Goal: Information Seeking & Learning: Learn about a topic

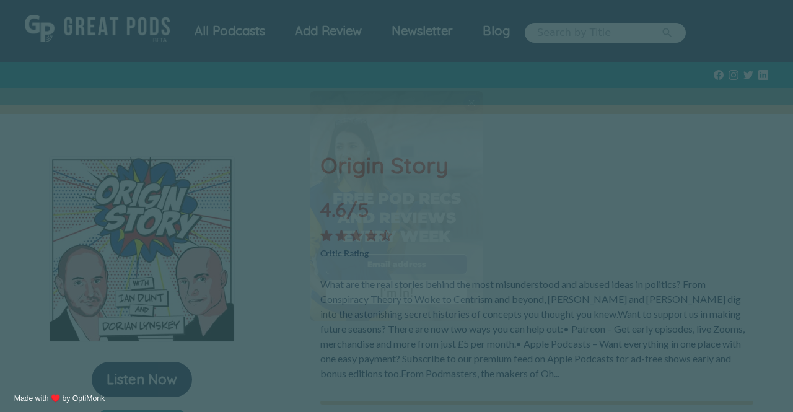
click at [580, 206] on div "X Free Pod Recs and Reviews every week I'm In! X Thanks Poddy People! See you T…" at bounding box center [396, 206] width 793 height 412
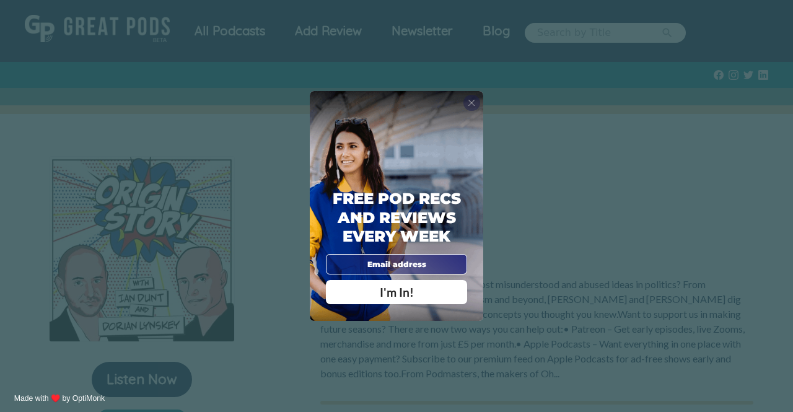
click at [475, 99] on span "X" at bounding box center [471, 102] width 7 height 11
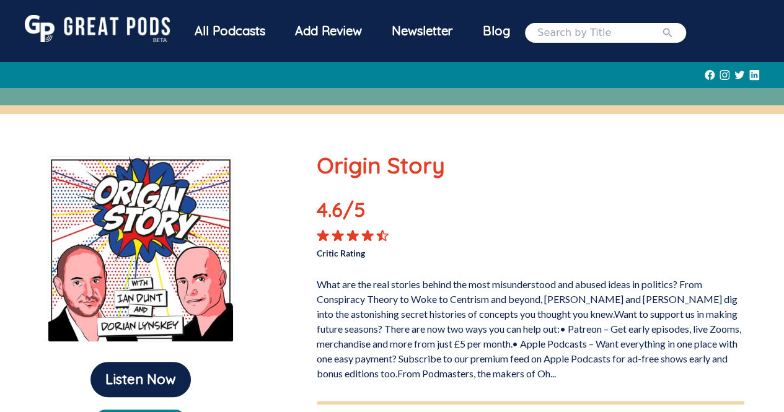
click at [92, 21] on img at bounding box center [97, 28] width 145 height 27
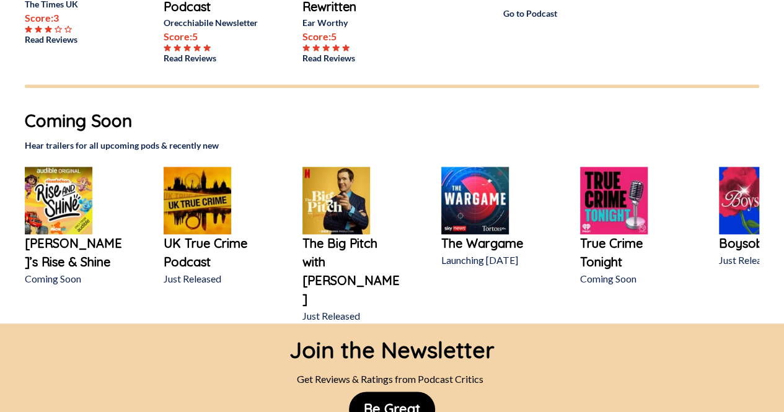
scroll to position [575, 0]
